Goal: Browse casually

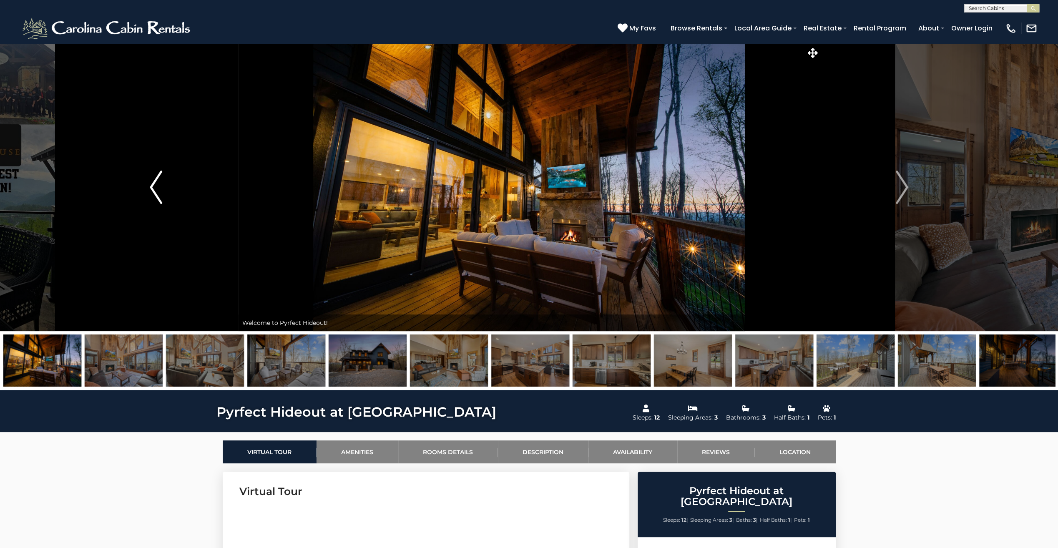
click at [157, 181] on img "Previous" at bounding box center [156, 186] width 13 height 33
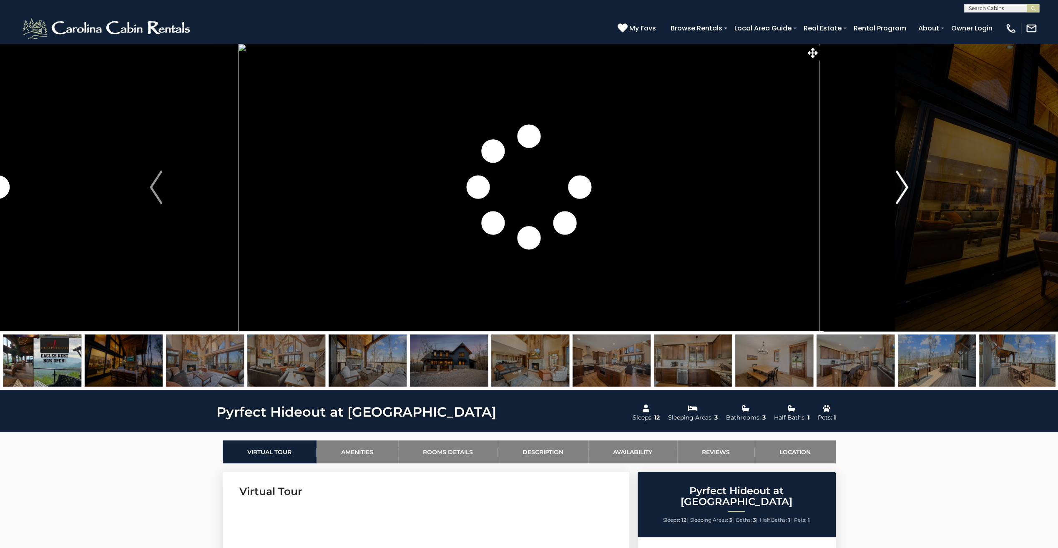
click at [904, 185] on img "Next" at bounding box center [901, 186] width 13 height 33
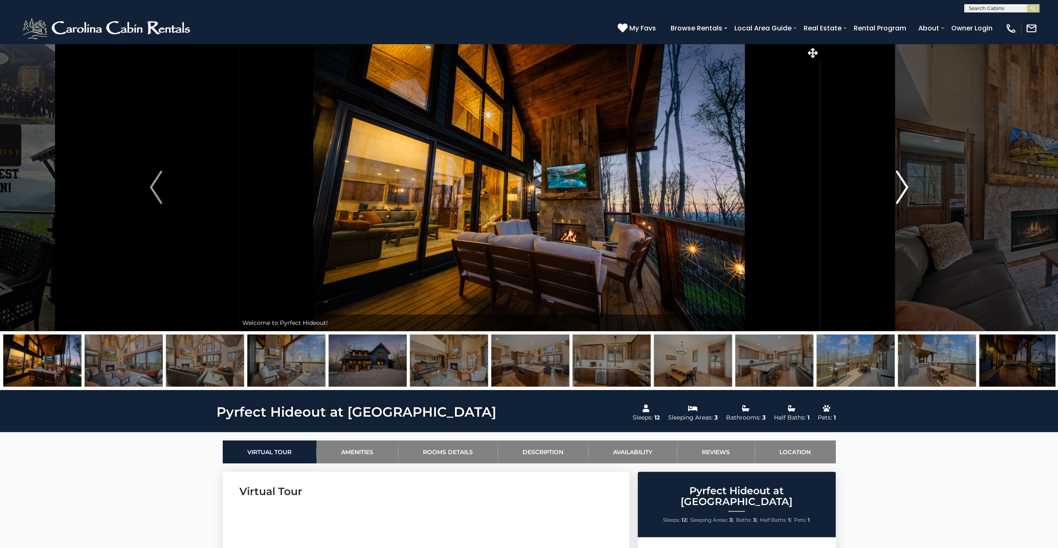
click at [904, 184] on img "Next" at bounding box center [901, 186] width 13 height 33
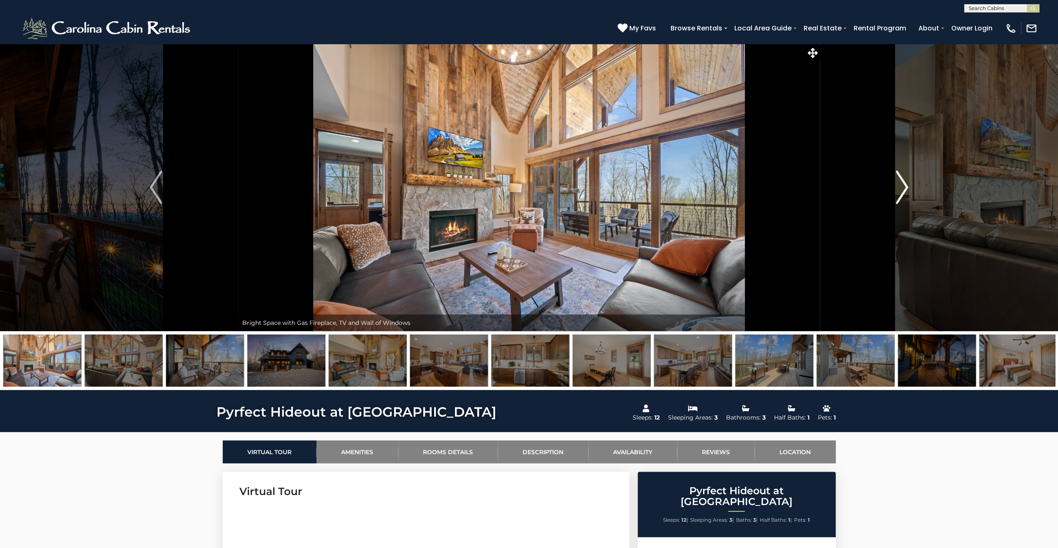
click at [904, 184] on img "Next" at bounding box center [901, 186] width 13 height 33
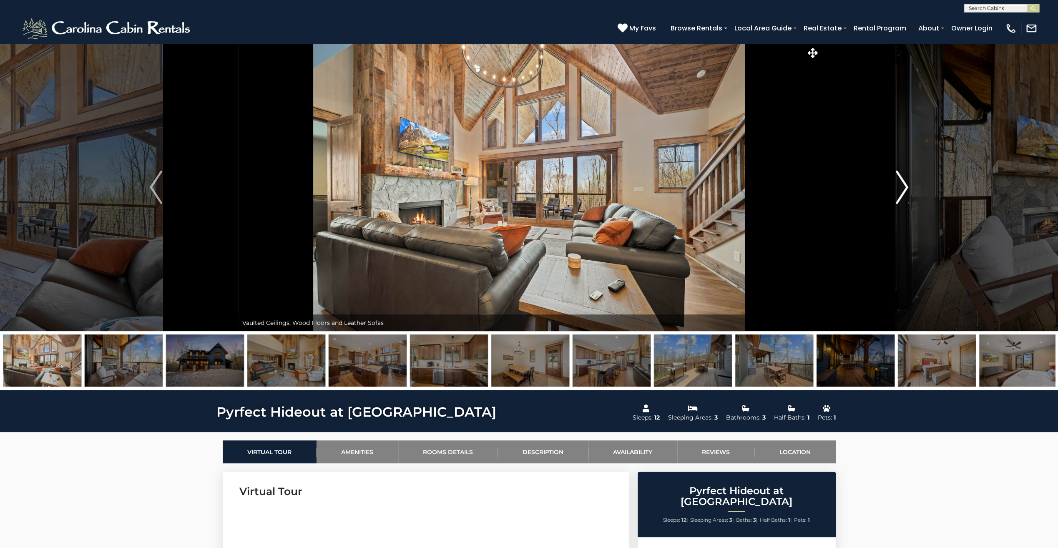
click at [905, 183] on img "Next" at bounding box center [901, 186] width 13 height 33
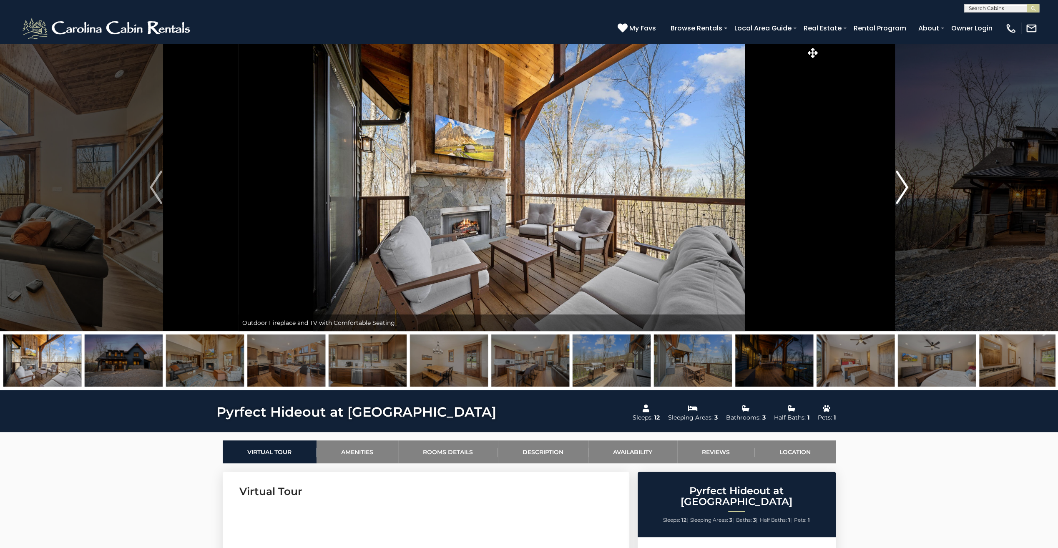
click at [905, 183] on img "Next" at bounding box center [901, 186] width 13 height 33
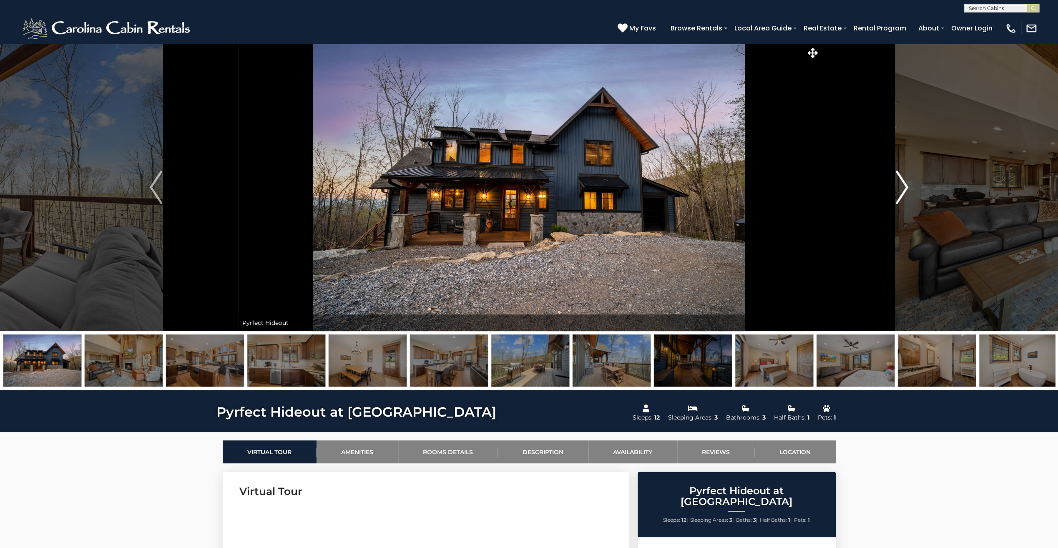
click at [905, 183] on img "Next" at bounding box center [901, 186] width 13 height 33
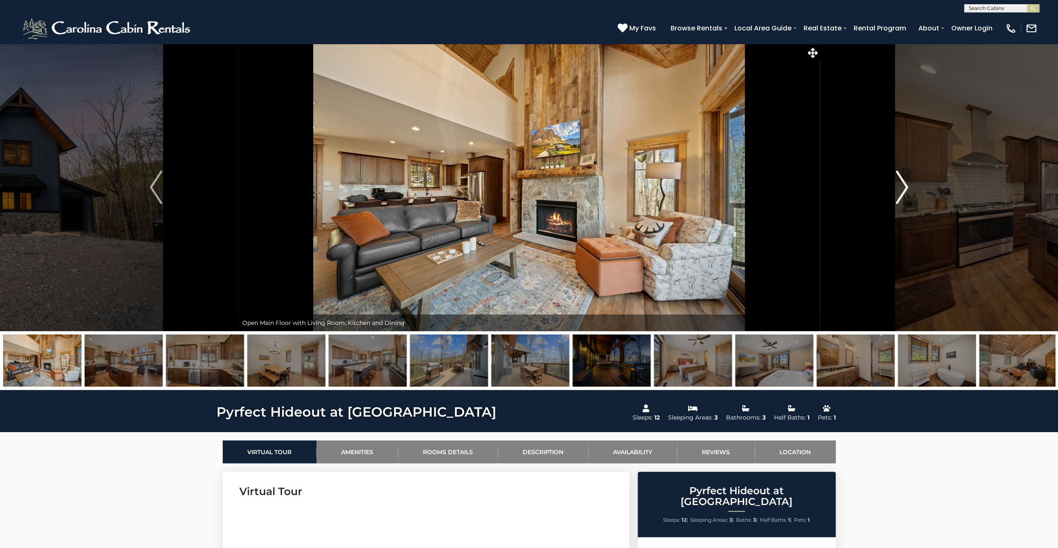
click at [904, 183] on img "Next" at bounding box center [901, 186] width 13 height 33
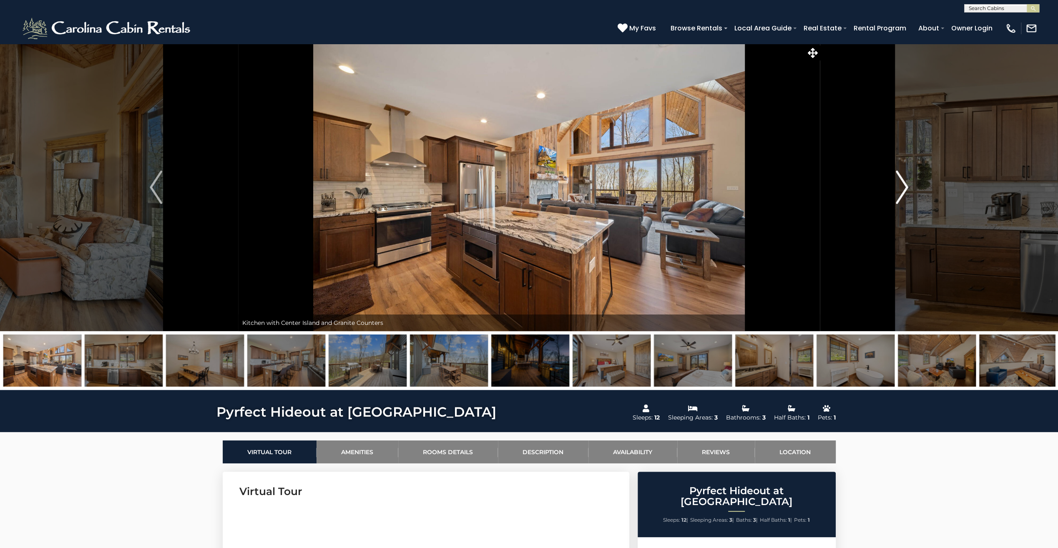
click at [904, 183] on img "Next" at bounding box center [901, 186] width 13 height 33
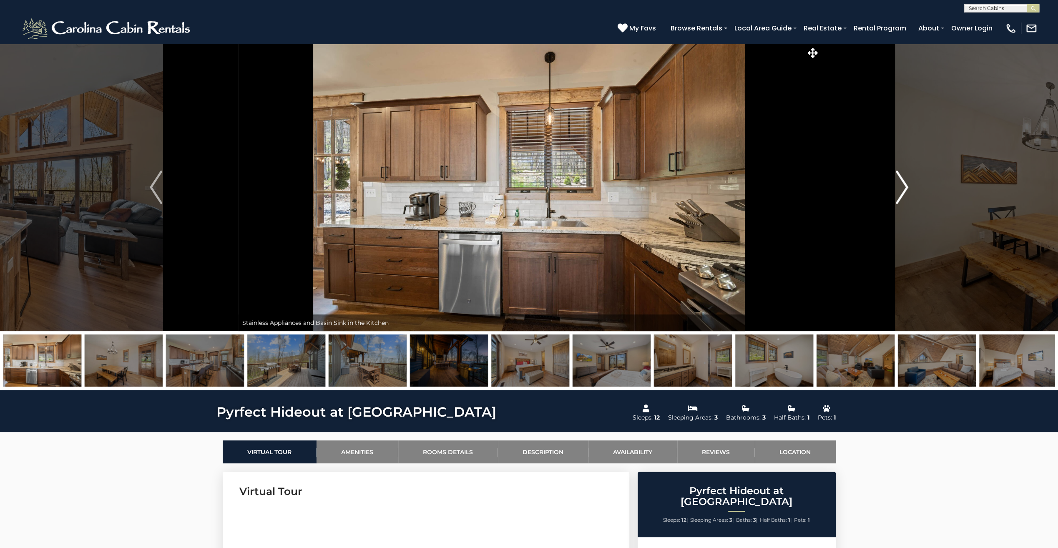
click at [904, 183] on img "Next" at bounding box center [901, 186] width 13 height 33
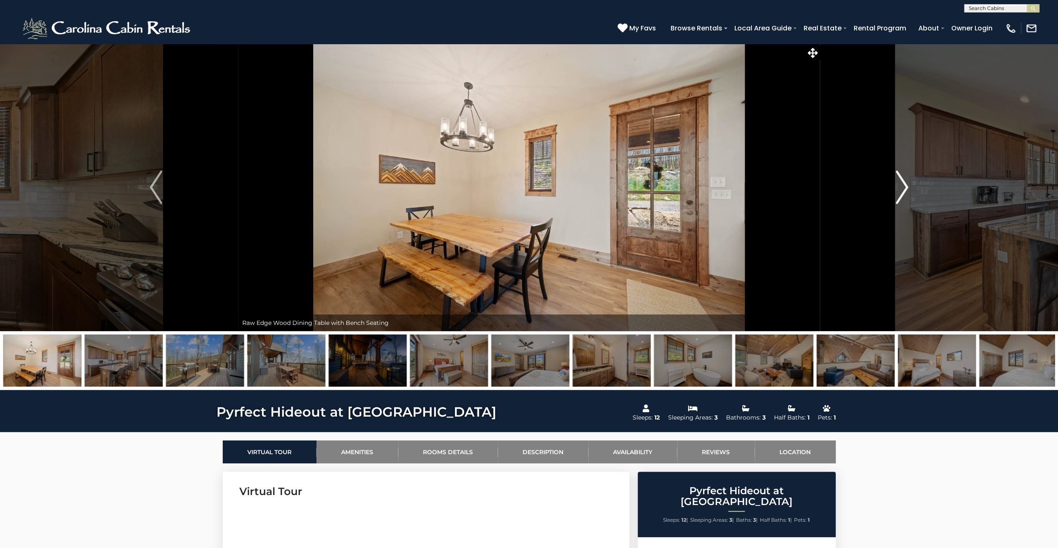
click at [904, 183] on img "Next" at bounding box center [901, 186] width 13 height 33
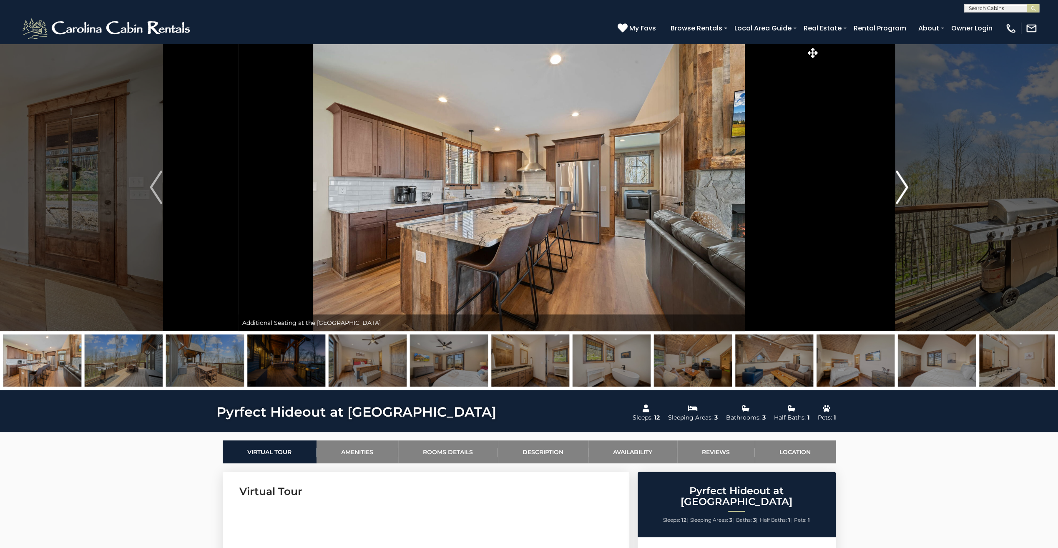
click at [904, 183] on img "Next" at bounding box center [901, 186] width 13 height 33
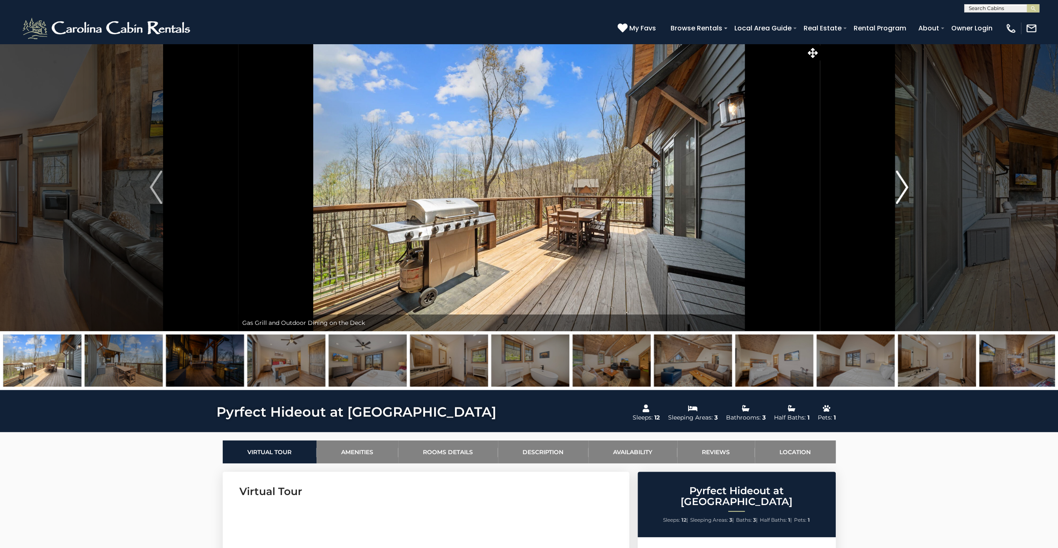
click at [904, 183] on img "Next" at bounding box center [901, 186] width 13 height 33
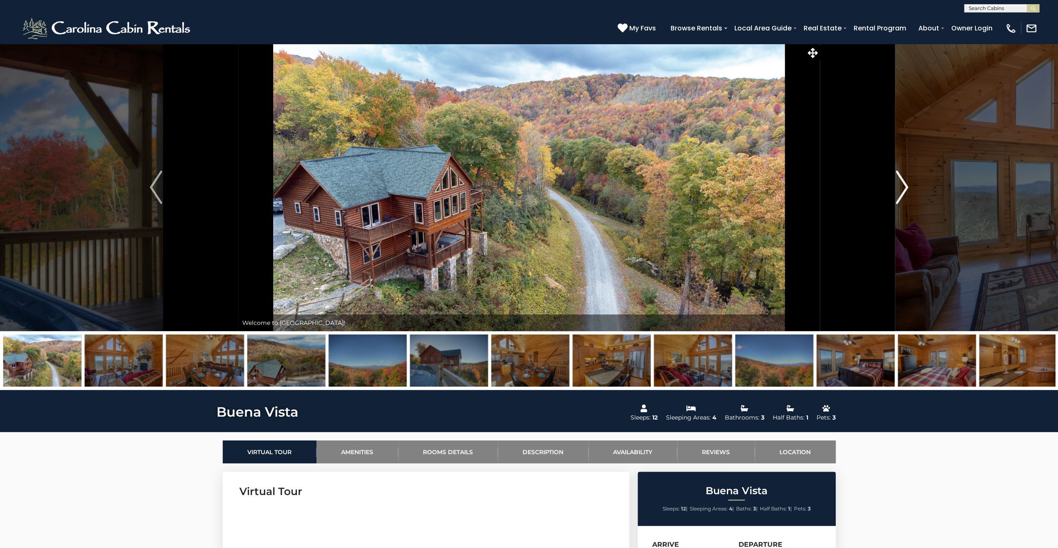
click at [904, 183] on img "Next" at bounding box center [901, 186] width 13 height 33
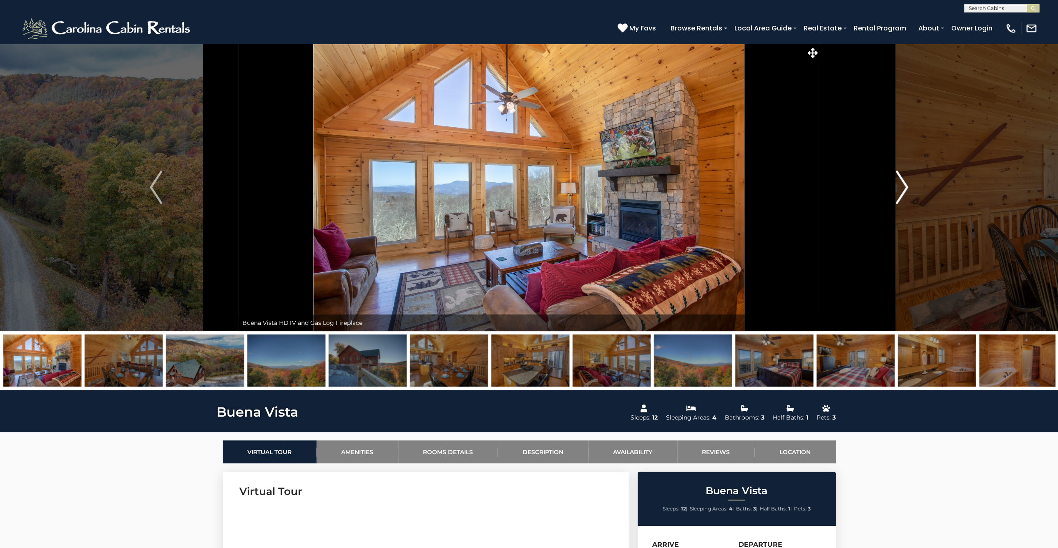
click at [904, 183] on img "Next" at bounding box center [901, 186] width 13 height 33
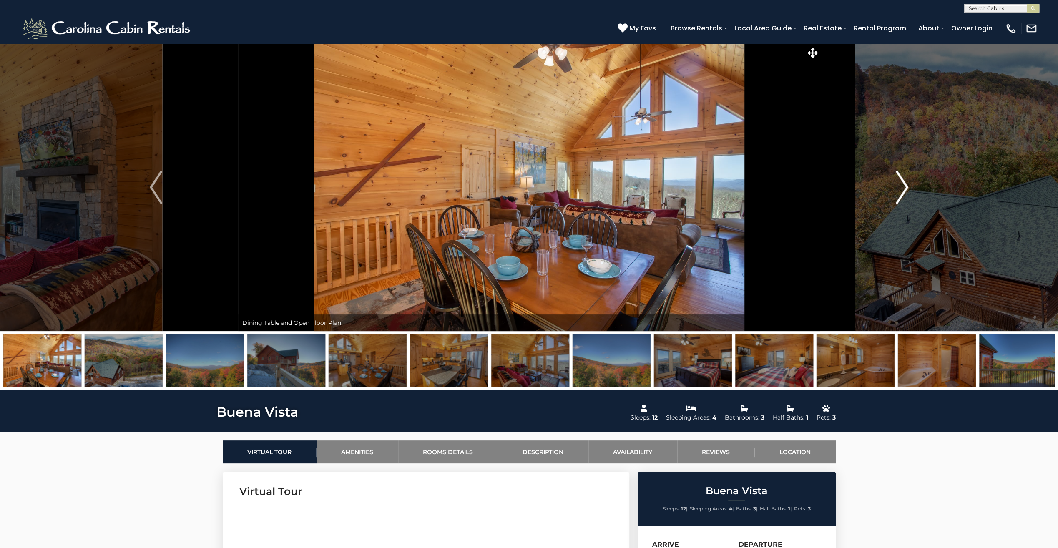
click at [904, 183] on img "Next" at bounding box center [901, 186] width 13 height 33
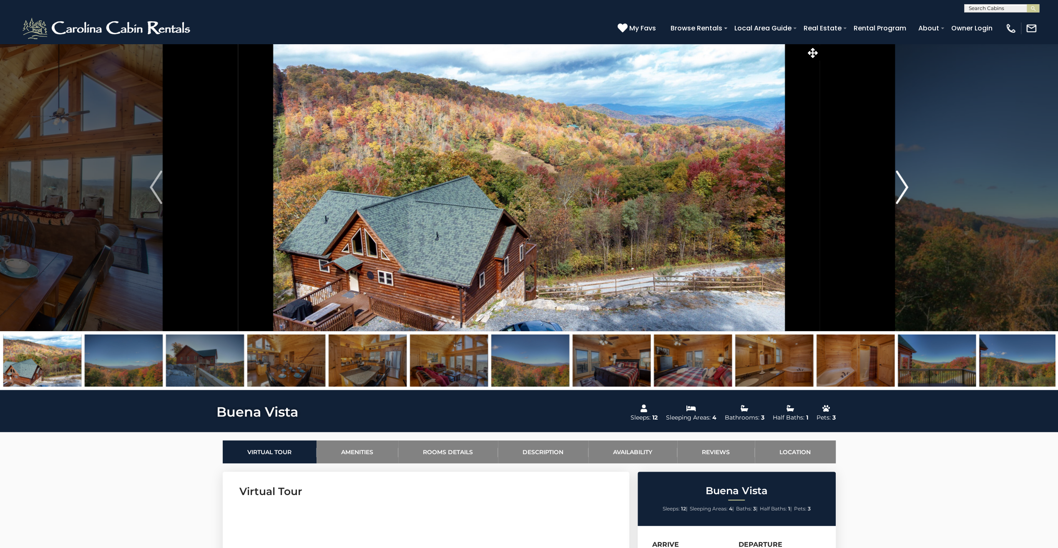
click at [904, 184] on img "Next" at bounding box center [901, 186] width 13 height 33
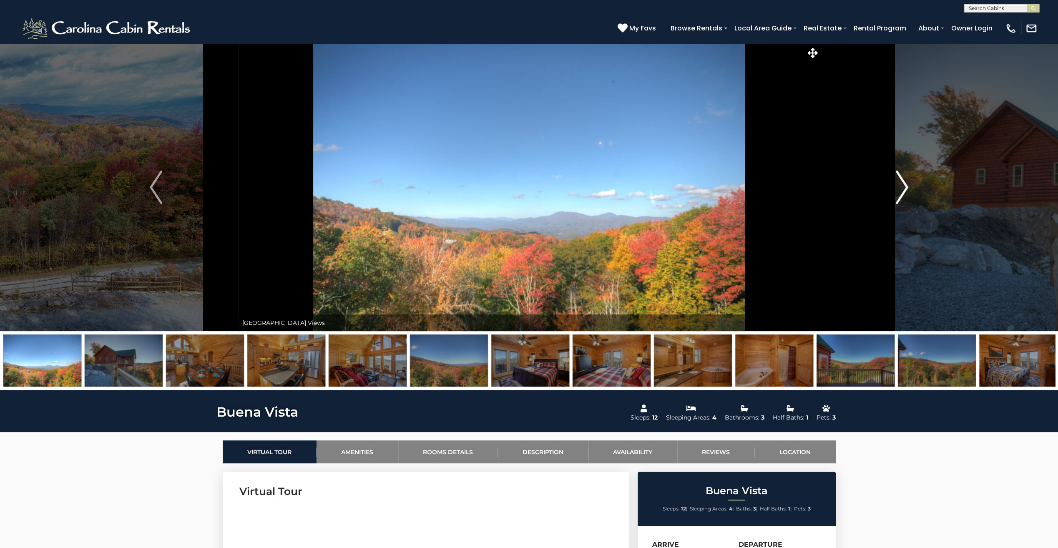
click at [904, 184] on img "Next" at bounding box center [901, 186] width 13 height 33
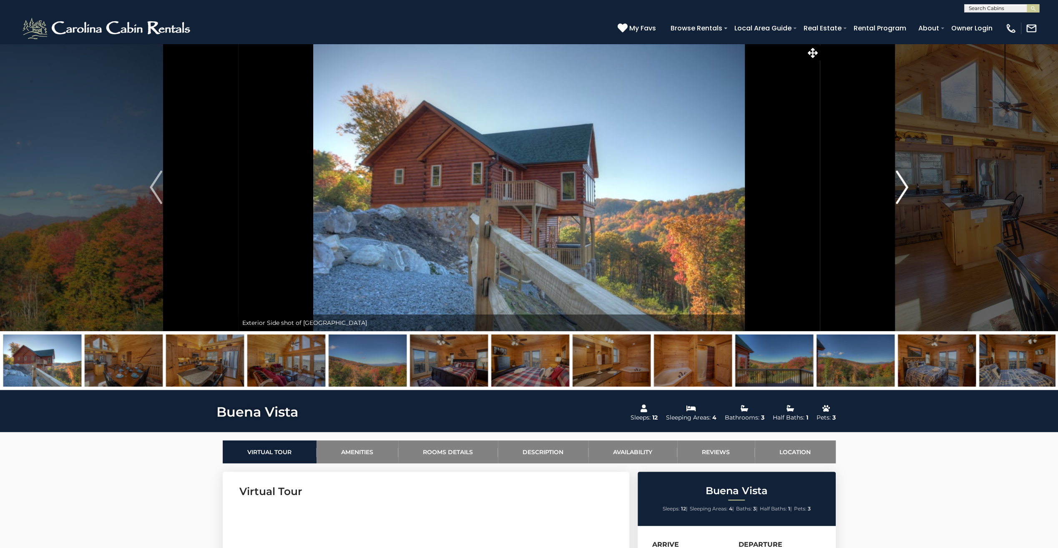
click at [904, 184] on img "Next" at bounding box center [901, 186] width 13 height 33
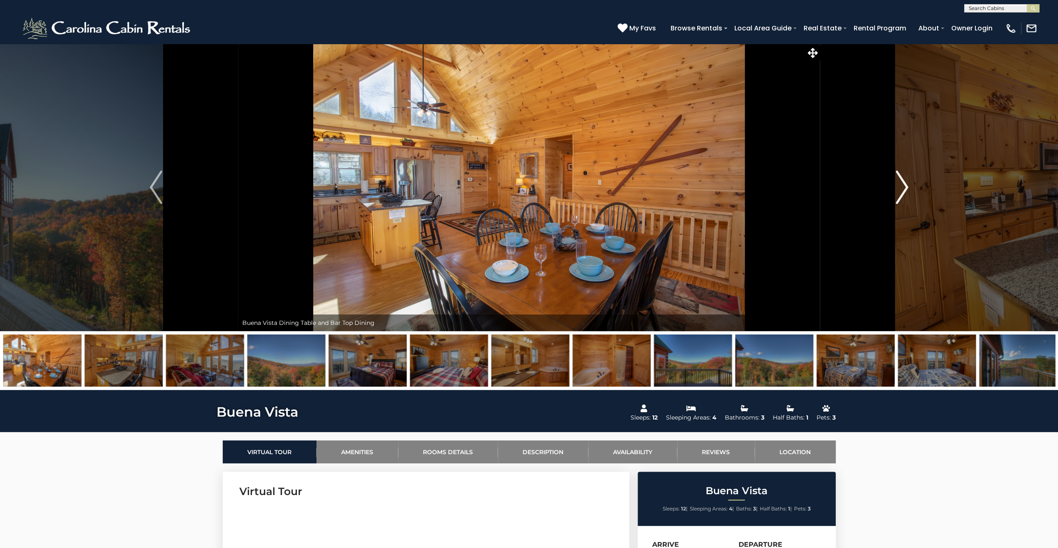
click at [904, 184] on img "Next" at bounding box center [901, 186] width 13 height 33
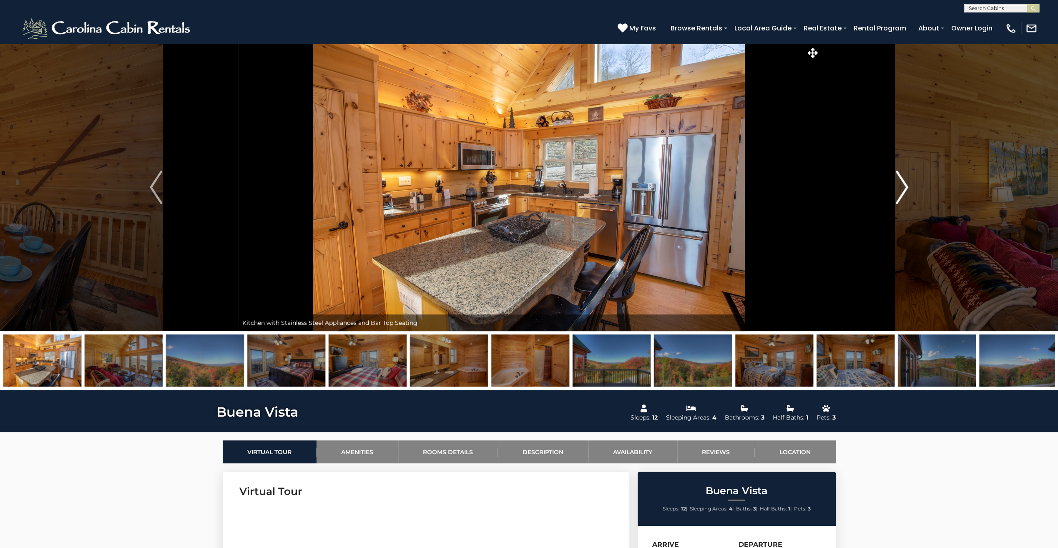
click at [904, 184] on img "Next" at bounding box center [901, 186] width 13 height 33
